Goal: Task Accomplishment & Management: Manage account settings

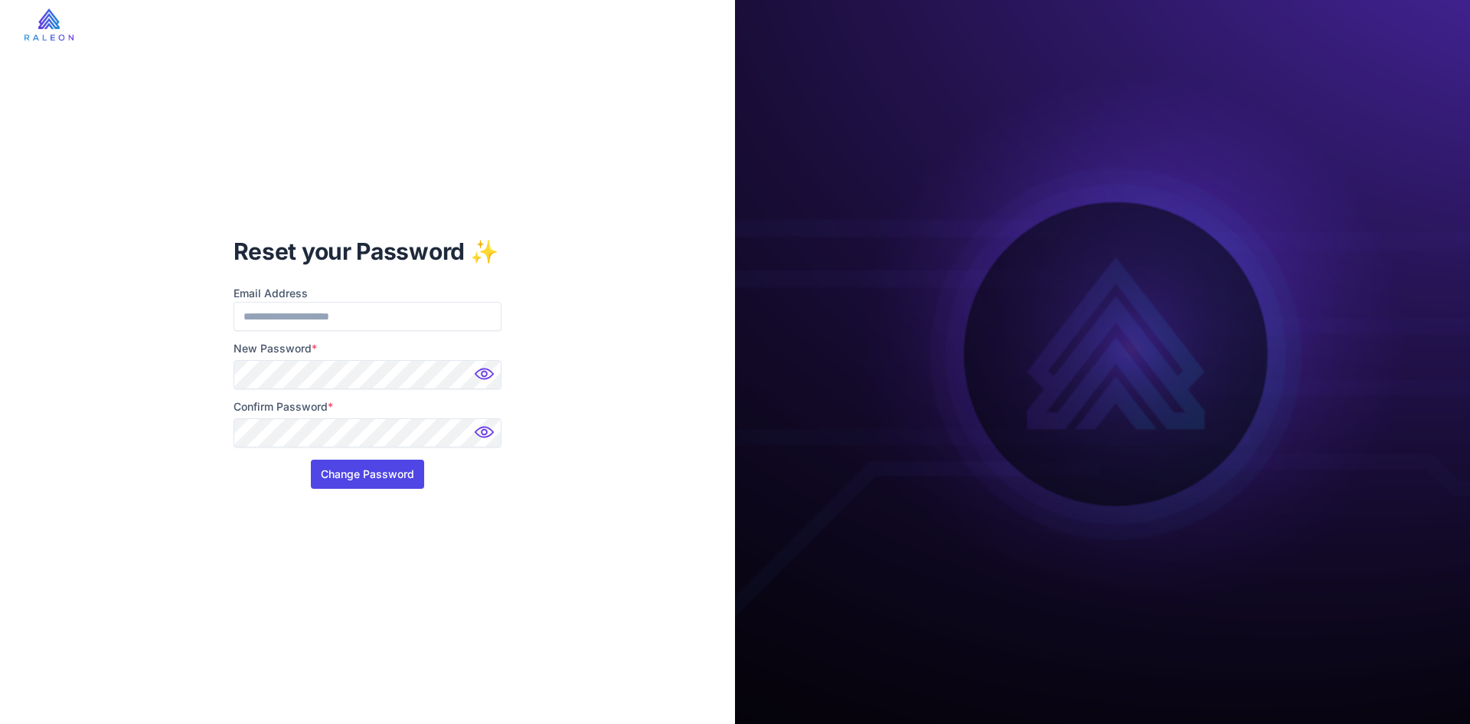
click at [404, 466] on button "Change Password" at bounding box center [367, 473] width 113 height 29
click at [402, 471] on button "Change Password" at bounding box center [367, 473] width 113 height 29
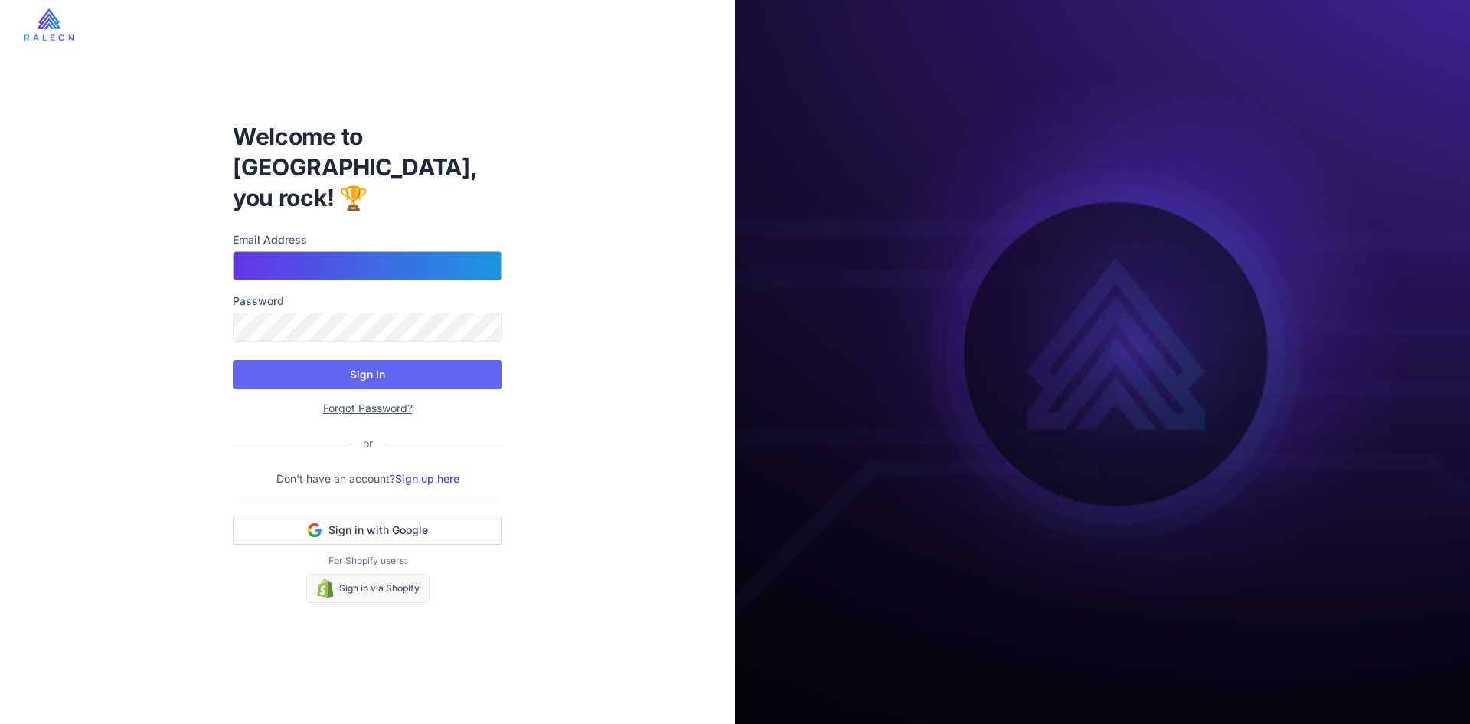
click at [298, 255] on input "Email Address" at bounding box center [368, 265] width 270 height 29
type input "**********"
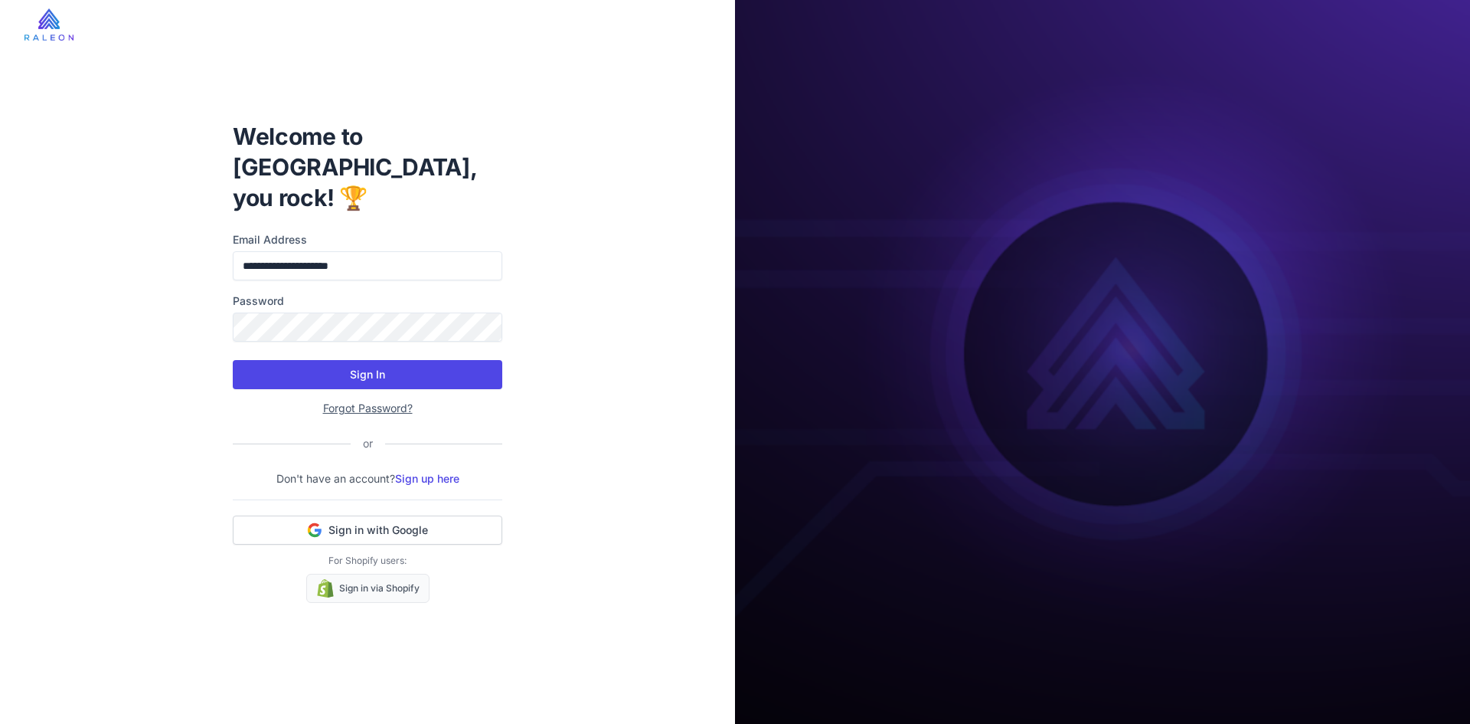
click at [377, 368] on button "Sign In" at bounding box center [368, 374] width 270 height 29
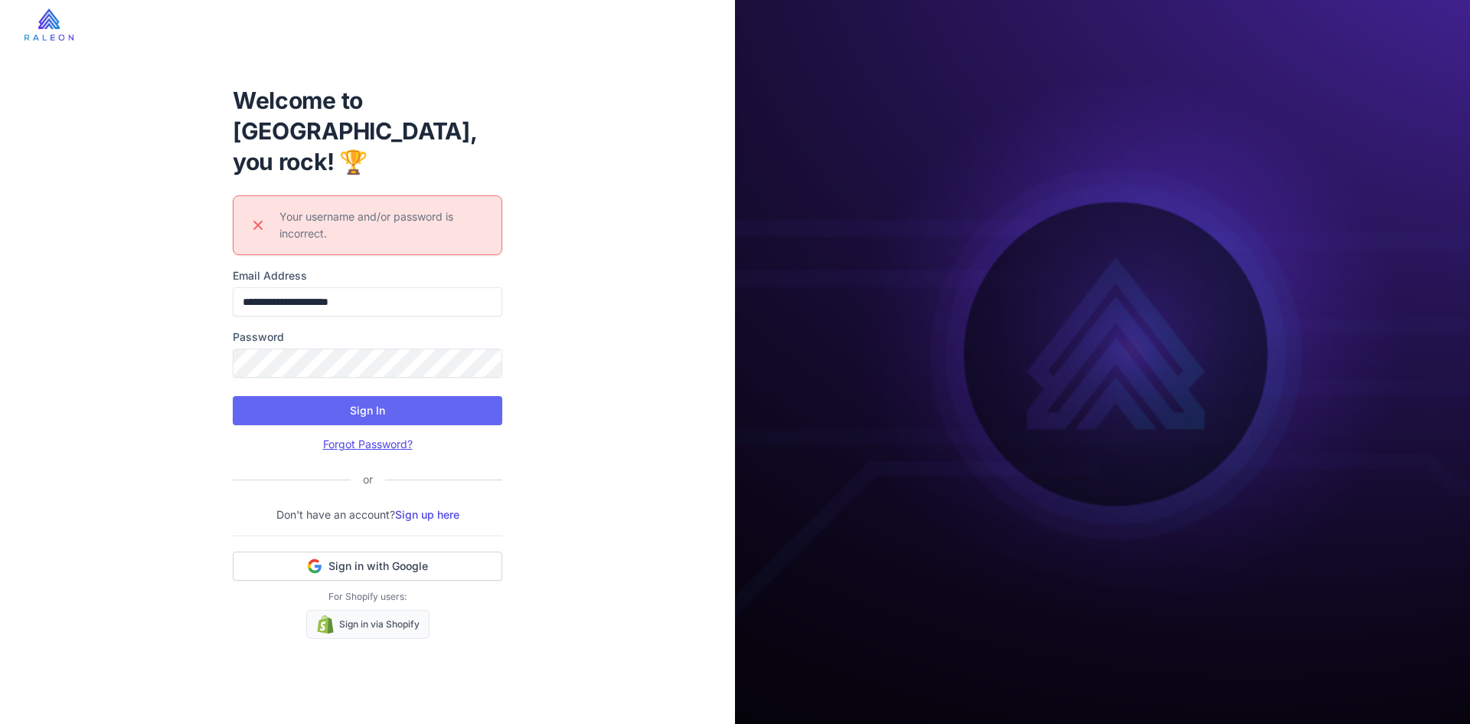
click at [366, 437] on link "Forgot Password?" at bounding box center [368, 443] width 90 height 13
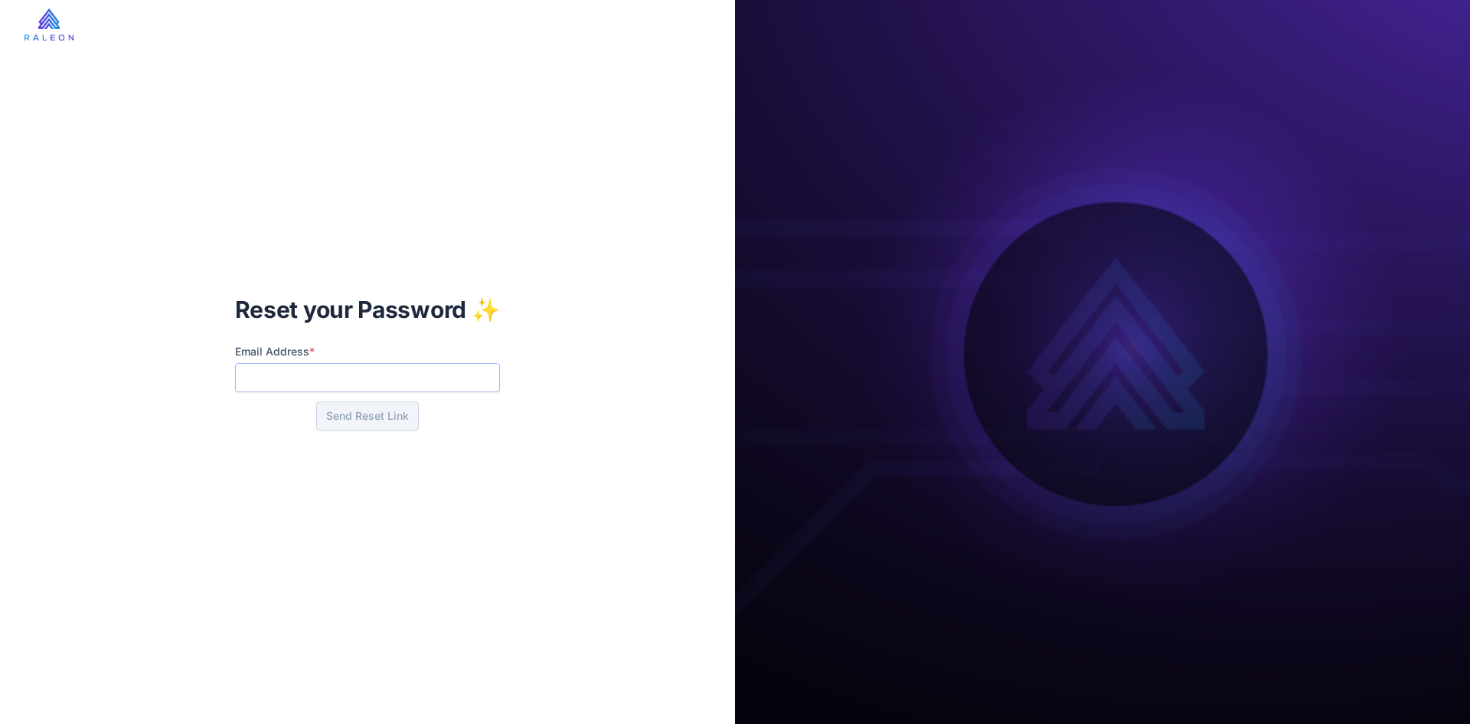
click at [388, 382] on input "Email Address *" at bounding box center [368, 377] width 266 height 29
type input "**********"
click at [358, 421] on button "Send Reset Link" at bounding box center [367, 415] width 103 height 29
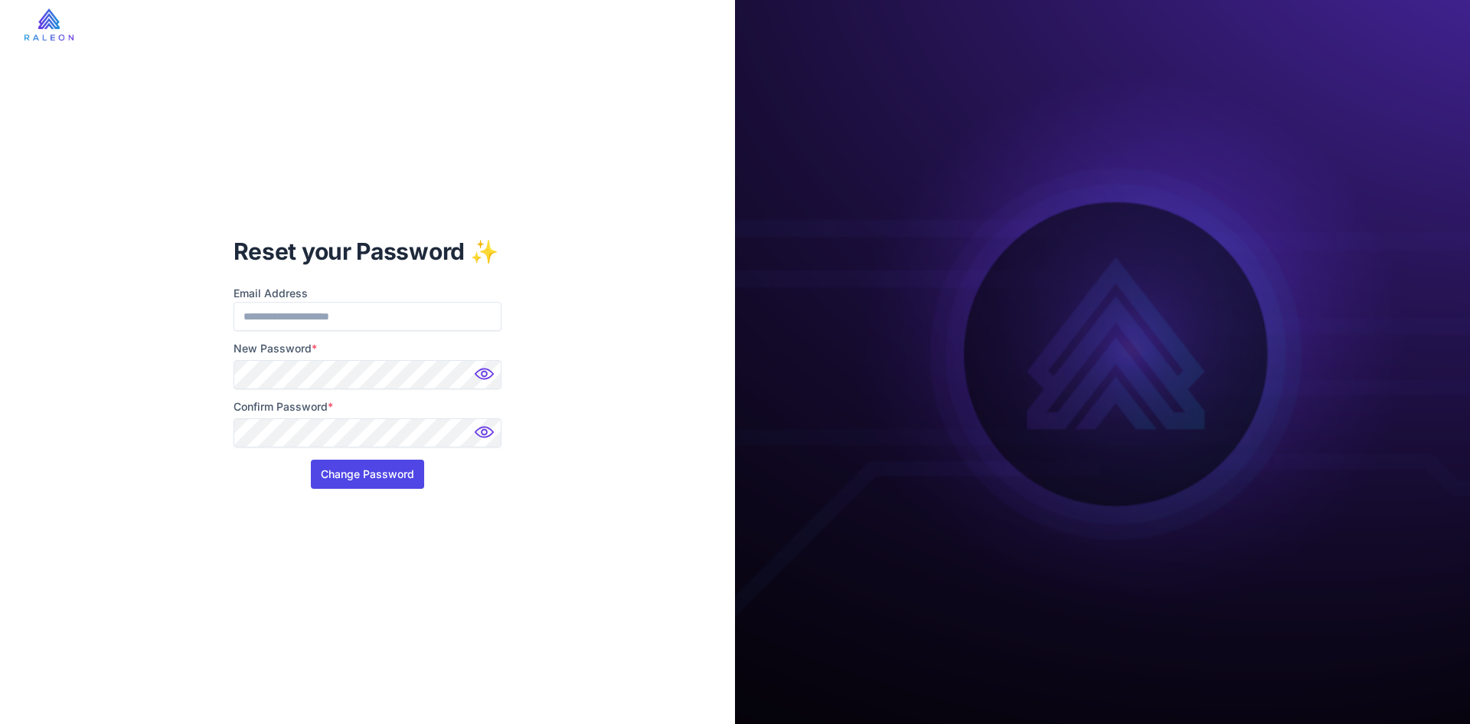
click at [324, 477] on button "Change Password" at bounding box center [367, 473] width 113 height 29
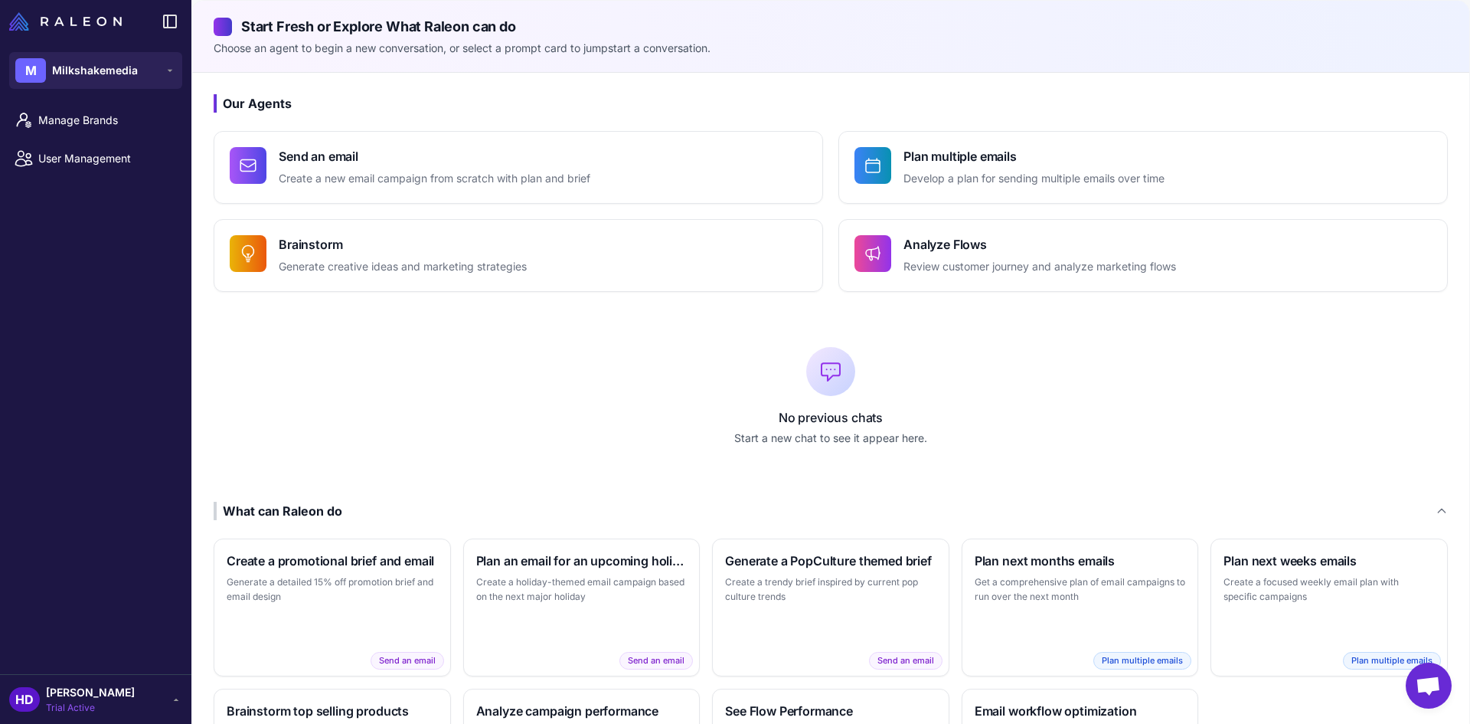
click at [492, 362] on div "No previous chats Start a new chat to see it appear here." at bounding box center [831, 396] width 1234 height 161
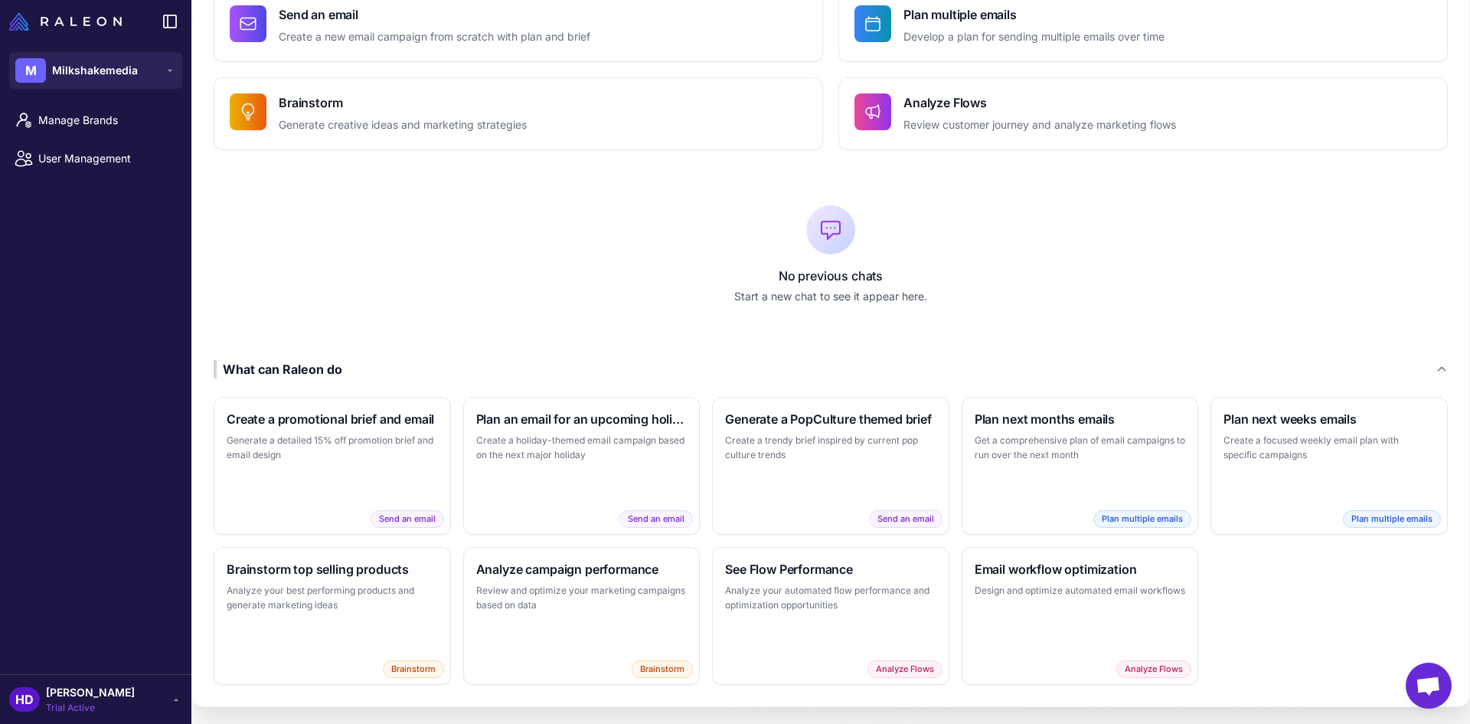
scroll to position [143, 0]
click at [492, 340] on div "Our Agents Send an email Create a new email campaign from scratch with plan and…" at bounding box center [830, 317] width 1277 height 775
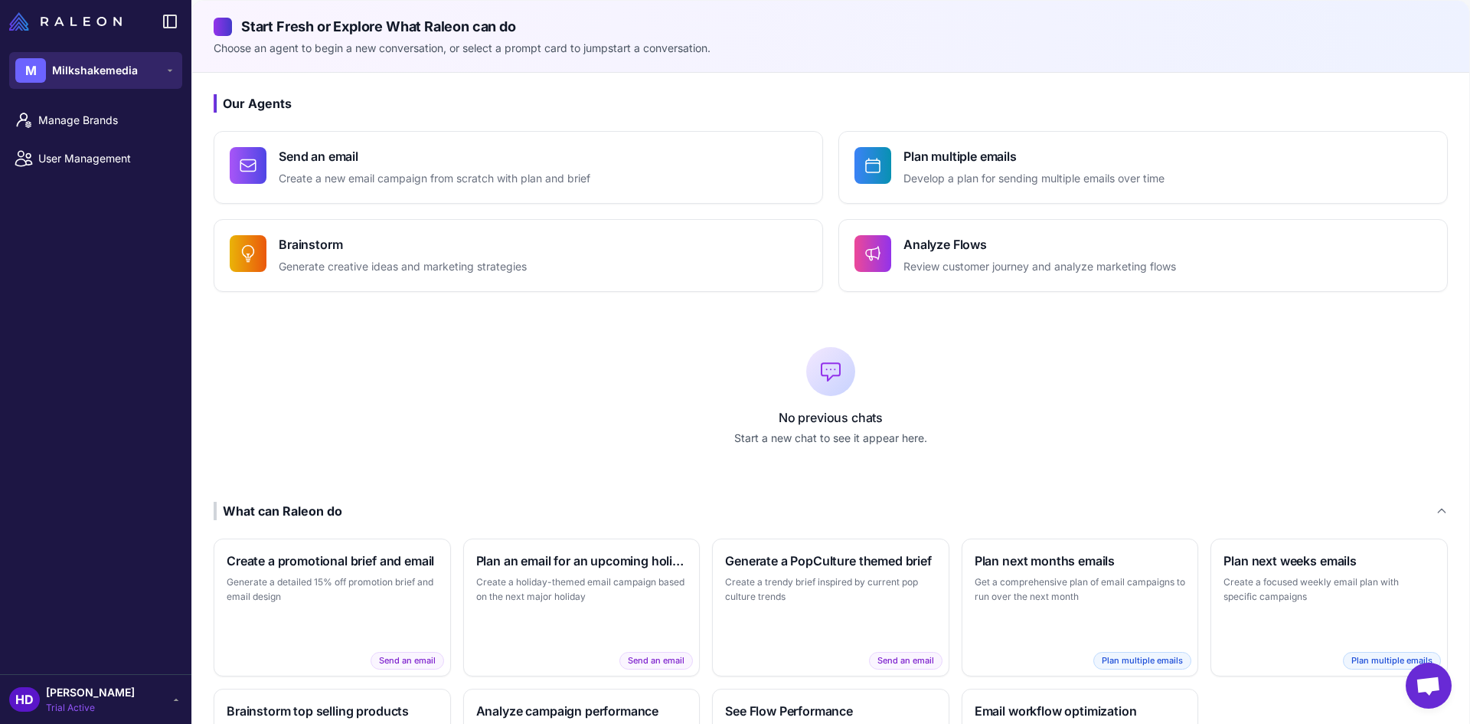
click at [168, 74] on icon at bounding box center [170, 70] width 12 height 12
click at [115, 114] on span "Manage Brands" at bounding box center [105, 120] width 135 height 17
click at [480, 382] on div "No previous chats Start a new chat to see it appear here." at bounding box center [831, 396] width 1234 height 161
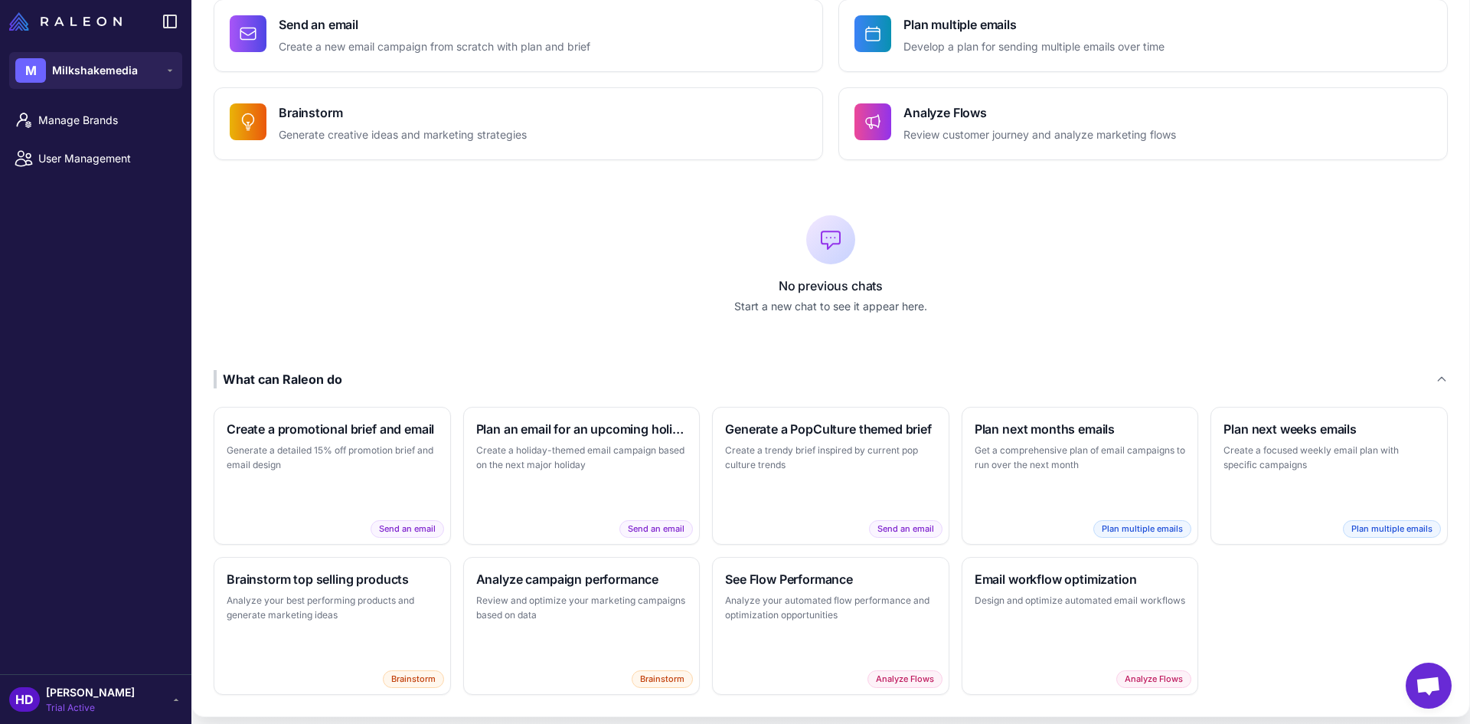
scroll to position [143, 0]
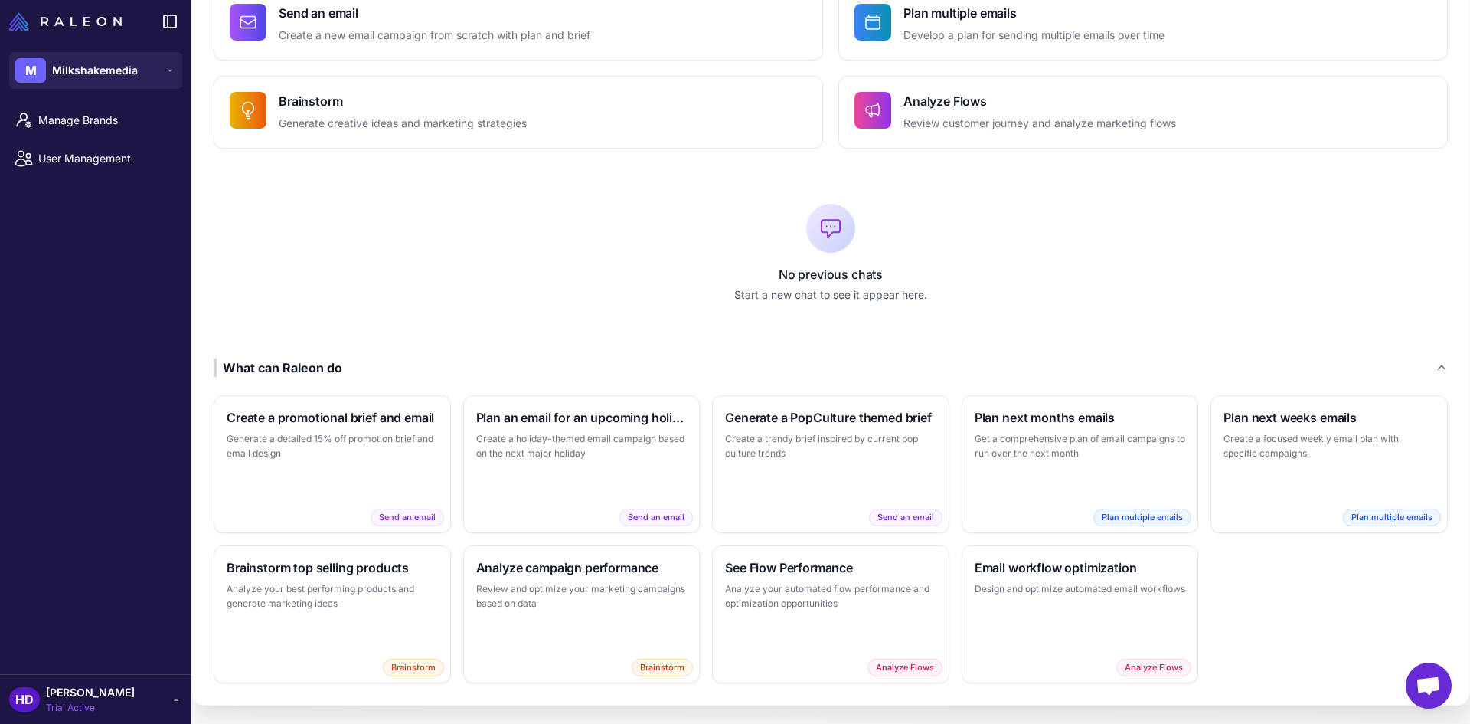
click at [512, 299] on p "Start a new chat to see it appear here." at bounding box center [831, 294] width 1234 height 17
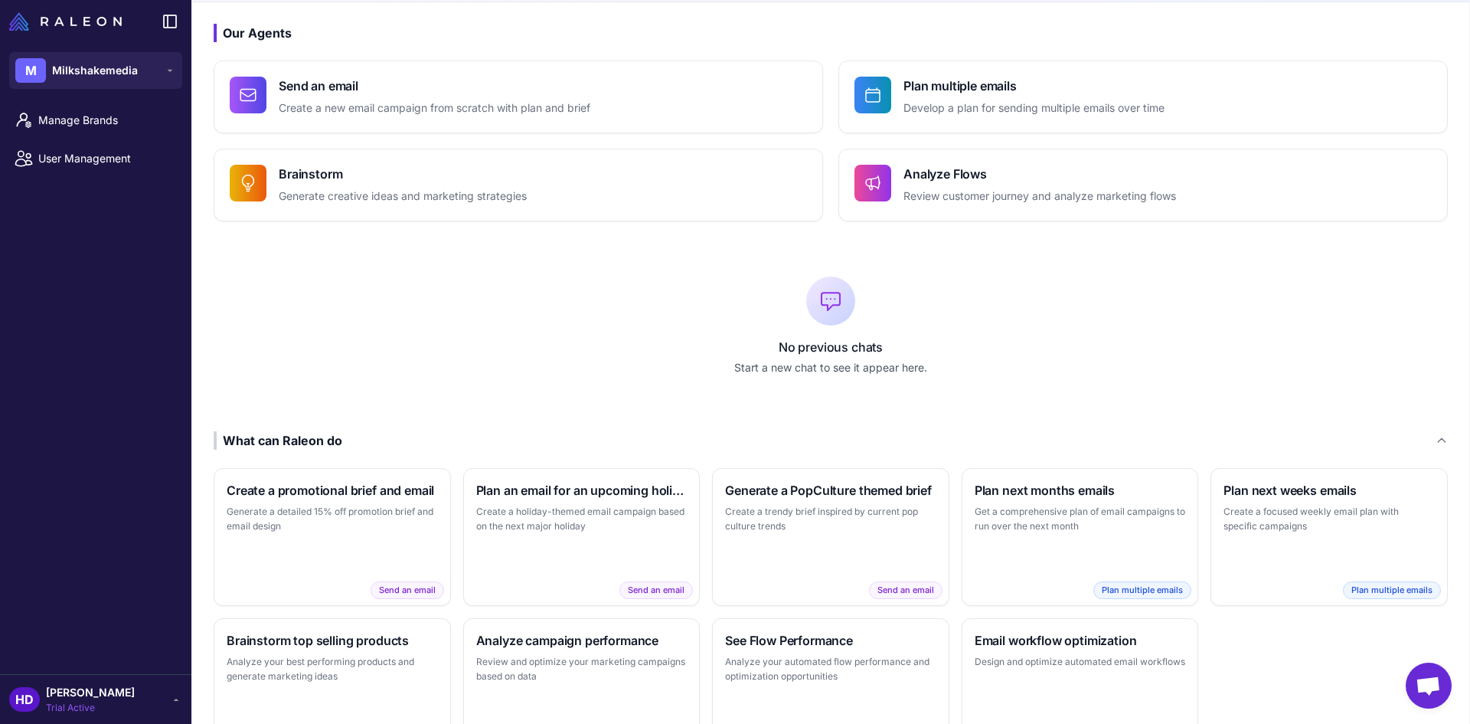
scroll to position [0, 0]
